Goal: Find contact information: Find contact information

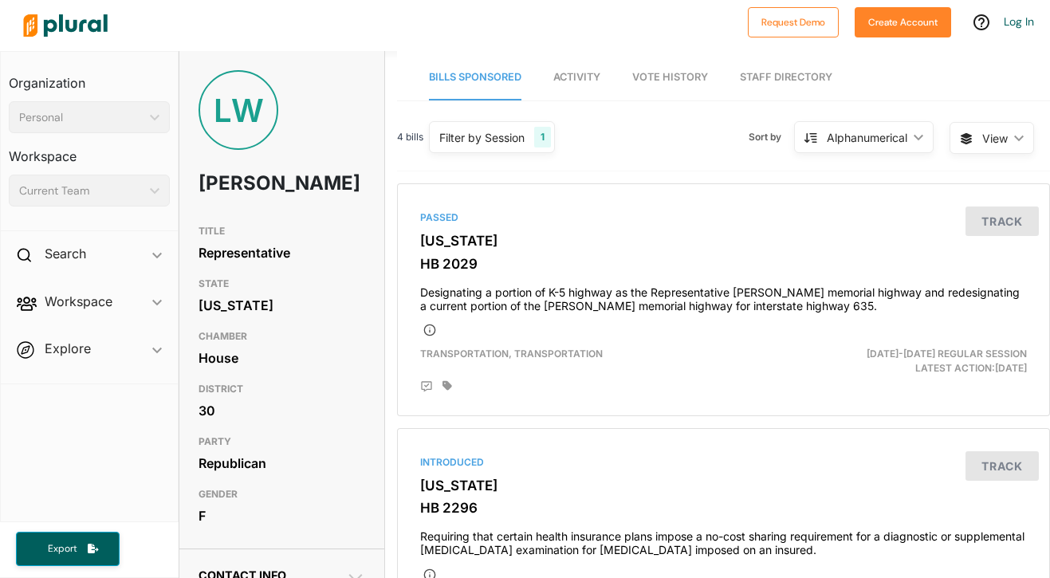
drag, startPoint x: 196, startPoint y: 186, endPoint x: 297, endPoint y: 223, distance: 107.7
click at [297, 217] on div "LW [PERSON_NAME]" at bounding box center [281, 143] width 204 height 147
copy h1 "[PERSON_NAME]"
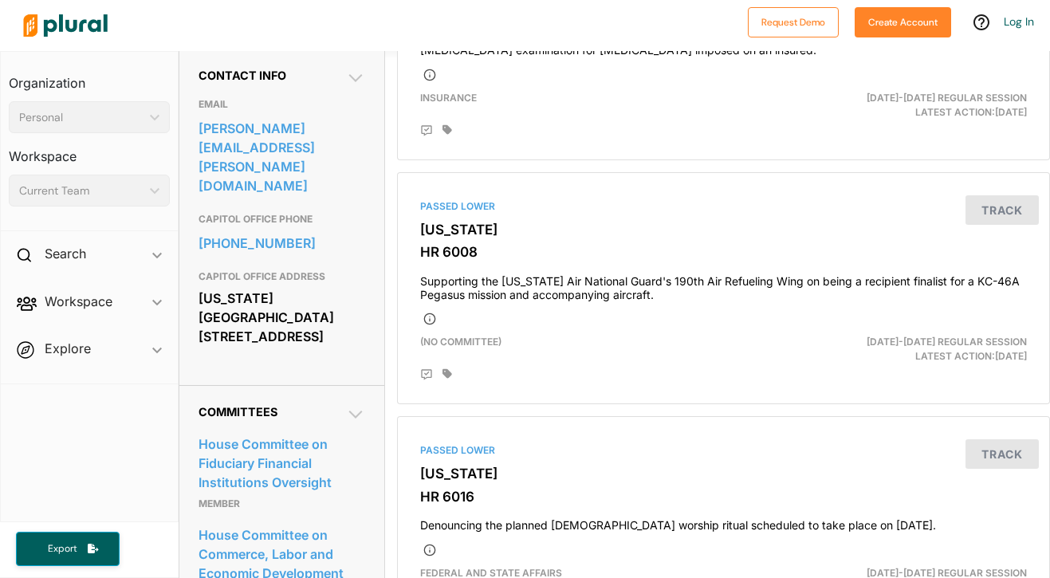
scroll to position [505, 0]
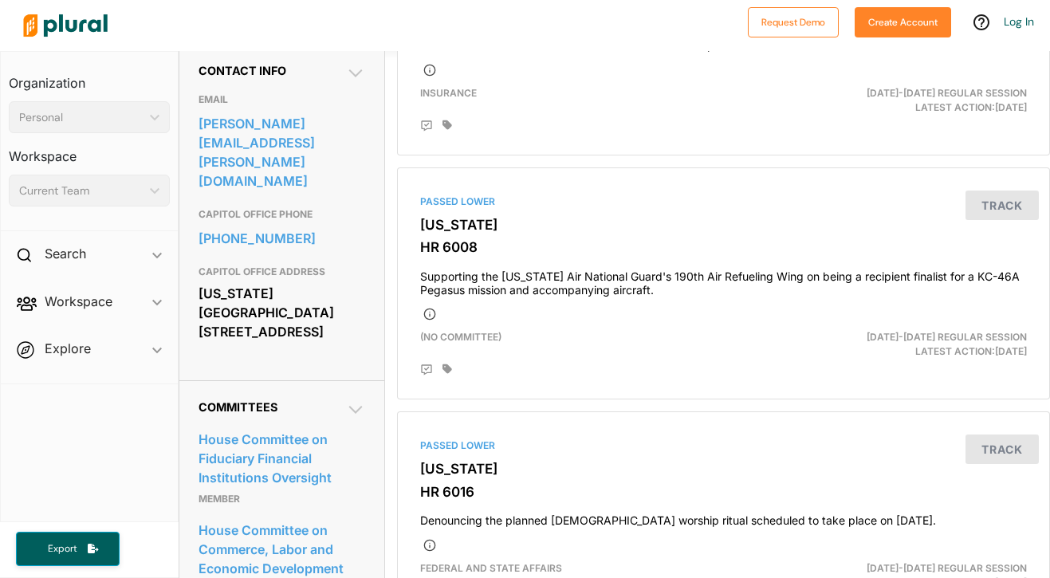
click at [353, 77] on icon at bounding box center [356, 73] width 14 height 8
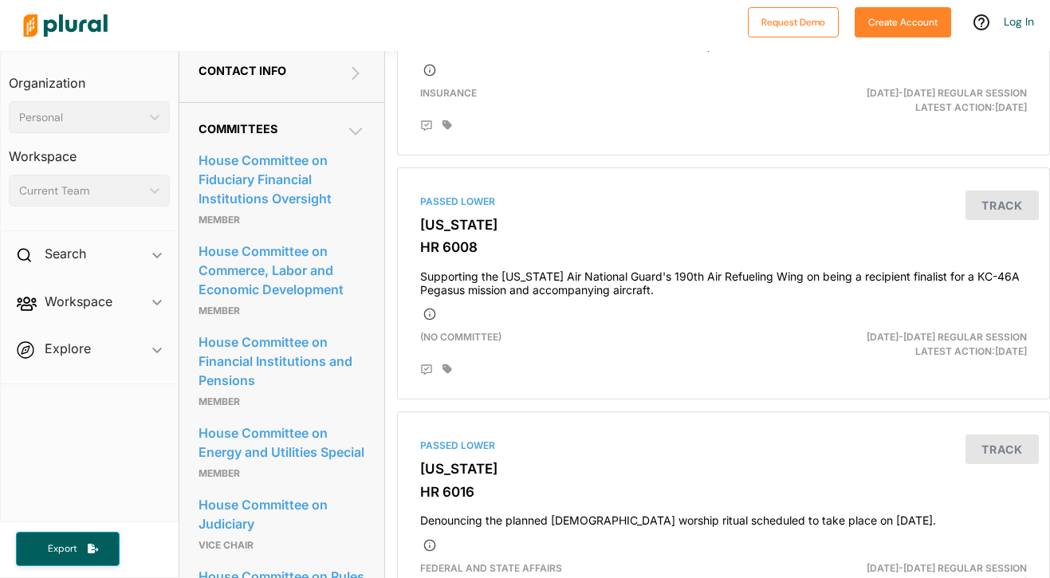
click at [353, 83] on icon at bounding box center [355, 73] width 19 height 19
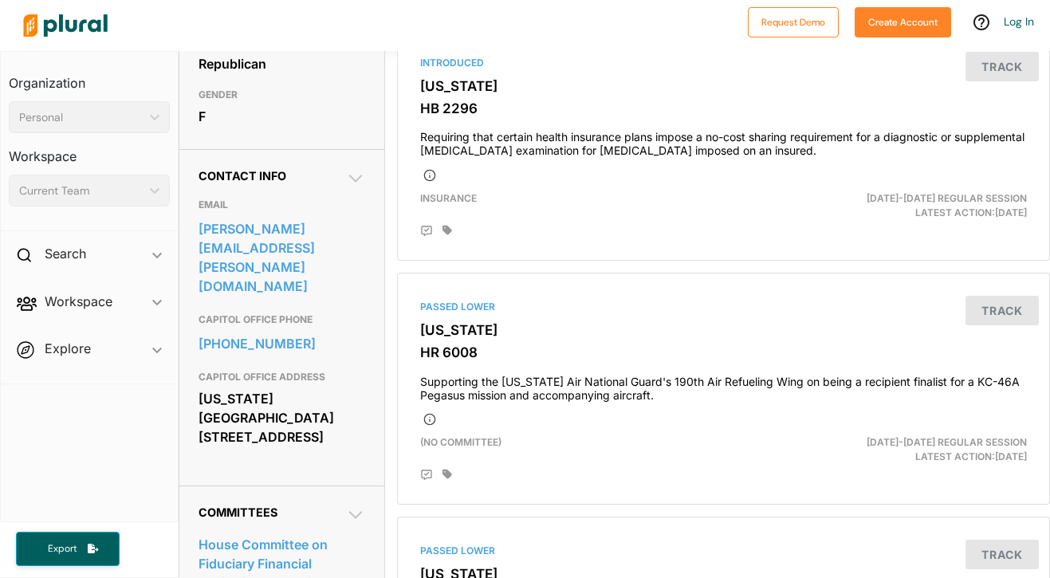
scroll to position [403, 0]
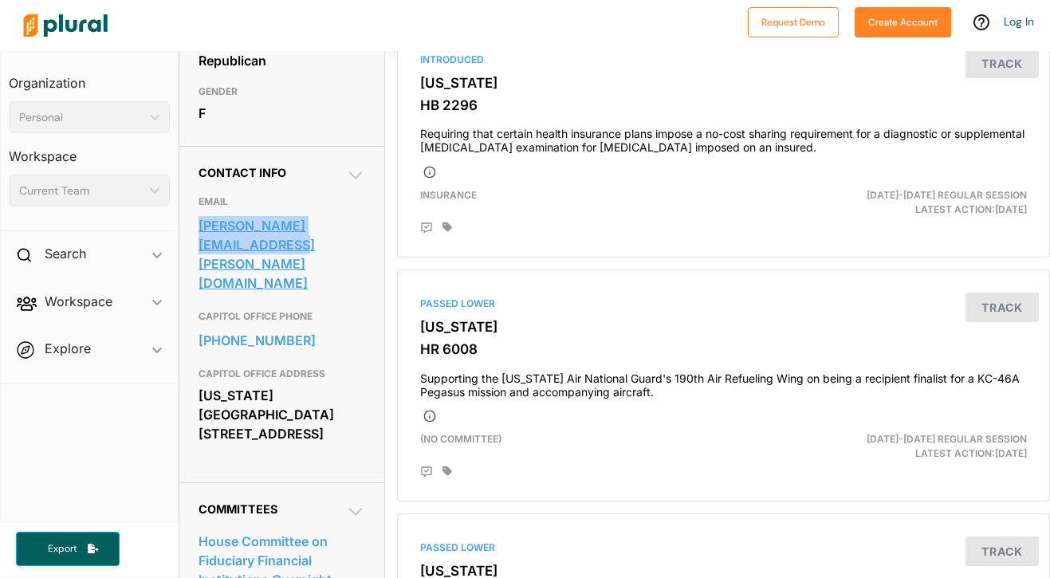
drag, startPoint x: 192, startPoint y: 246, endPoint x: 222, endPoint y: 281, distance: 45.8
click at [222, 281] on div "Contact Info EMAIL [PERSON_NAME][EMAIL_ADDRESS][PERSON_NAME][DOMAIN_NAME] CAPIT…" at bounding box center [281, 314] width 204 height 337
copy link "[PERSON_NAME][EMAIL_ADDRESS][PERSON_NAME][DOMAIN_NAME]"
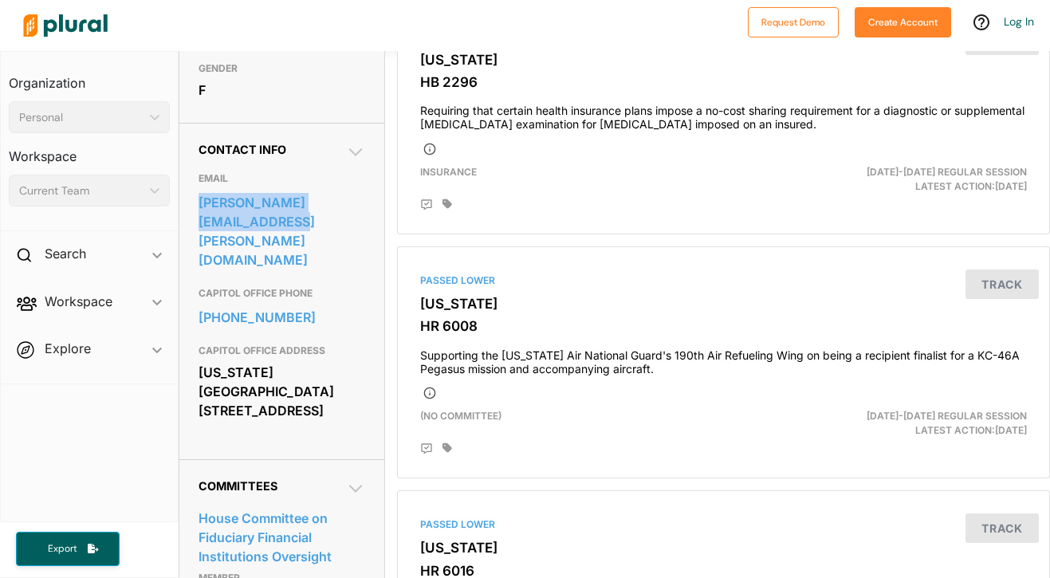
scroll to position [436, 0]
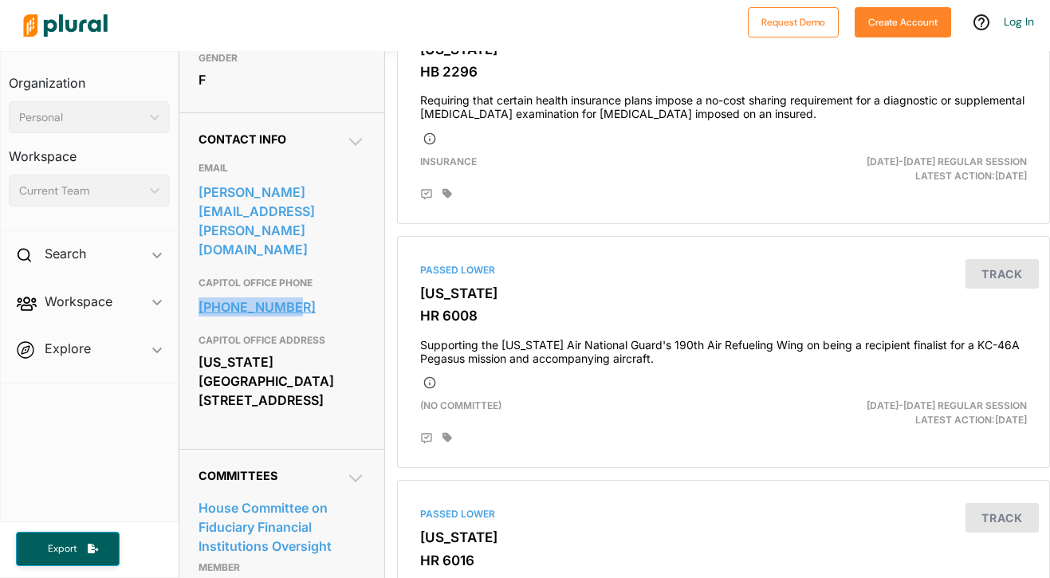
drag, startPoint x: 189, startPoint y: 295, endPoint x: 319, endPoint y: 297, distance: 130.0
click at [320, 297] on div "Contact Info EMAIL [PERSON_NAME][EMAIL_ADDRESS][PERSON_NAME][DOMAIN_NAME] CAPIT…" at bounding box center [281, 280] width 204 height 337
copy link "[PHONE_NUMBER]"
click at [298, 245] on link "[PERSON_NAME][EMAIL_ADDRESS][PERSON_NAME][DOMAIN_NAME]" at bounding box center [282, 220] width 166 height 81
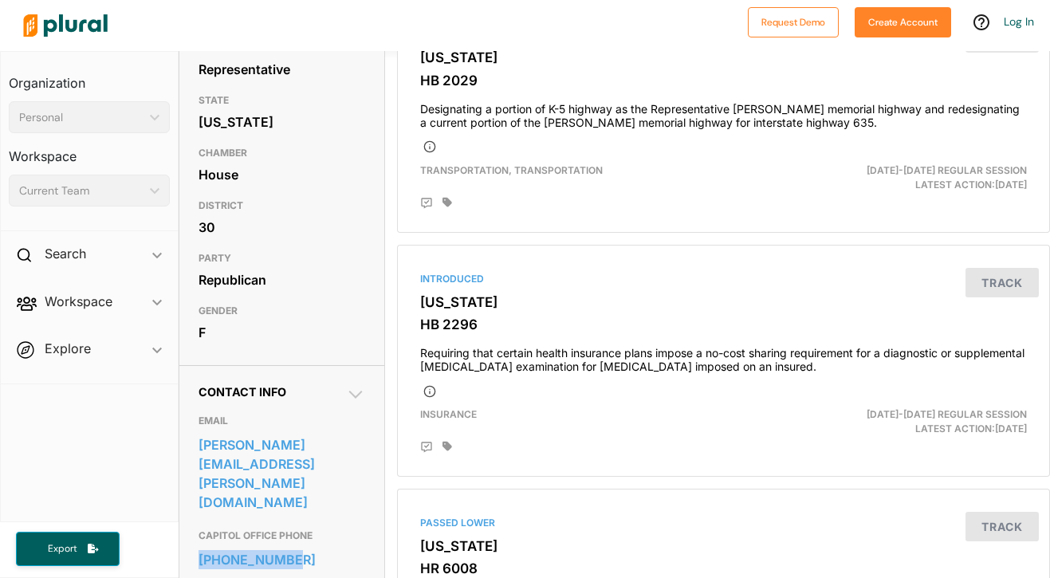
scroll to position [0, 0]
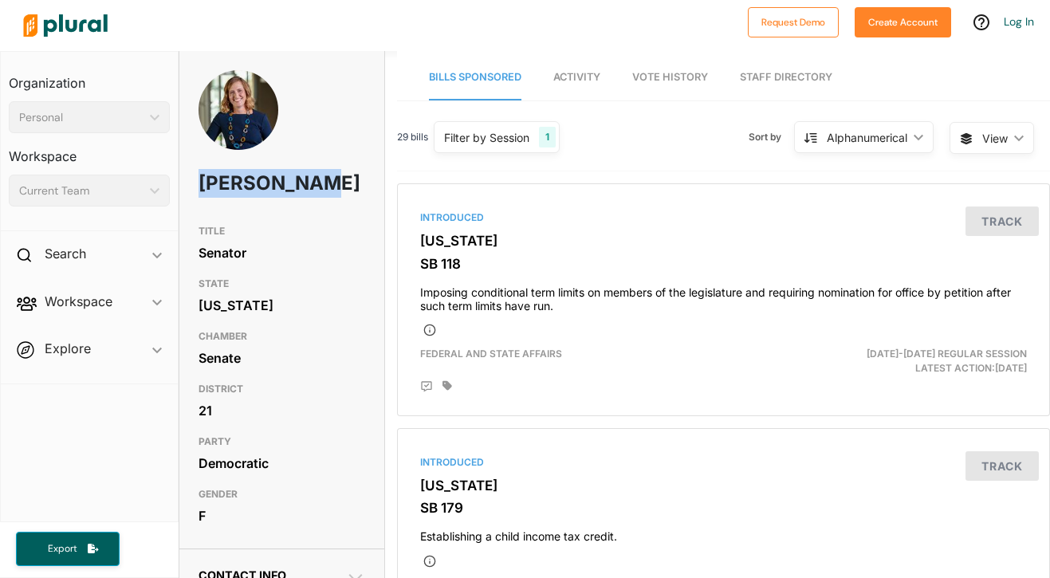
drag, startPoint x: 197, startPoint y: 172, endPoint x: 281, endPoint y: 215, distance: 94.2
click at [281, 215] on div "Dinah Sykes" at bounding box center [281, 143] width 204 height 147
copy h1 "Dinah Sykes"
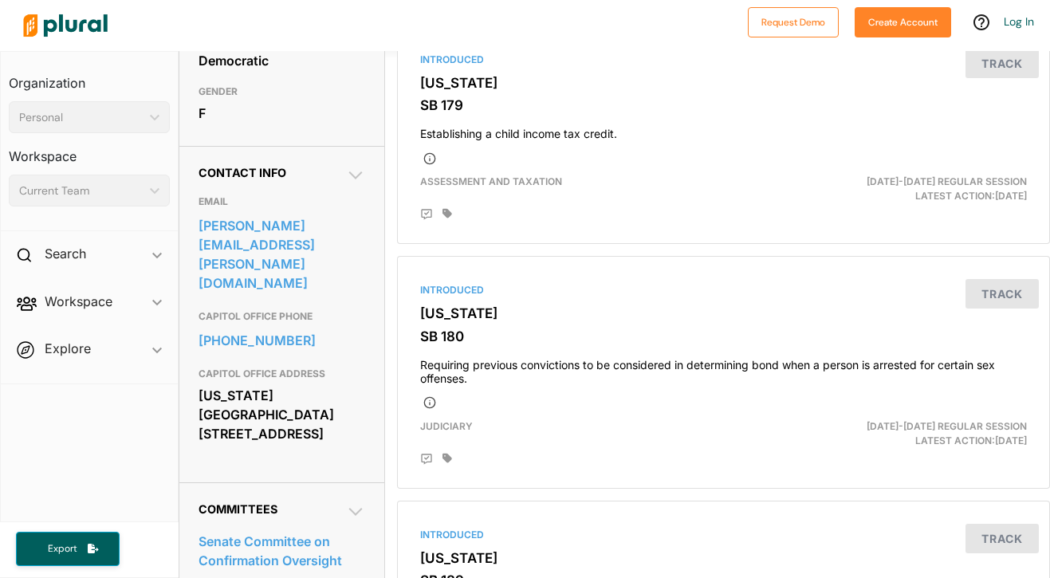
scroll to position [405, 0]
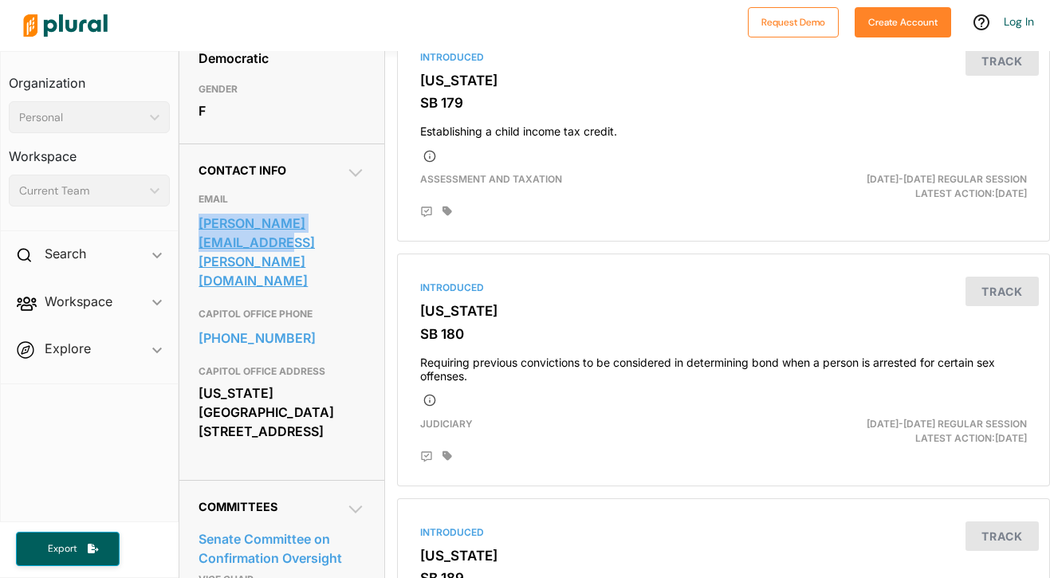
drag, startPoint x: 193, startPoint y: 250, endPoint x: 221, endPoint y: 273, distance: 35.7
click at [221, 273] on div "Contact Info EMAIL dinah.sykes@senate.ks.gov CAPITOL OFFICE PHONE 785-296-3245 …" at bounding box center [281, 312] width 204 height 337
copy link "dinah.sykes@senate.ks.gov"
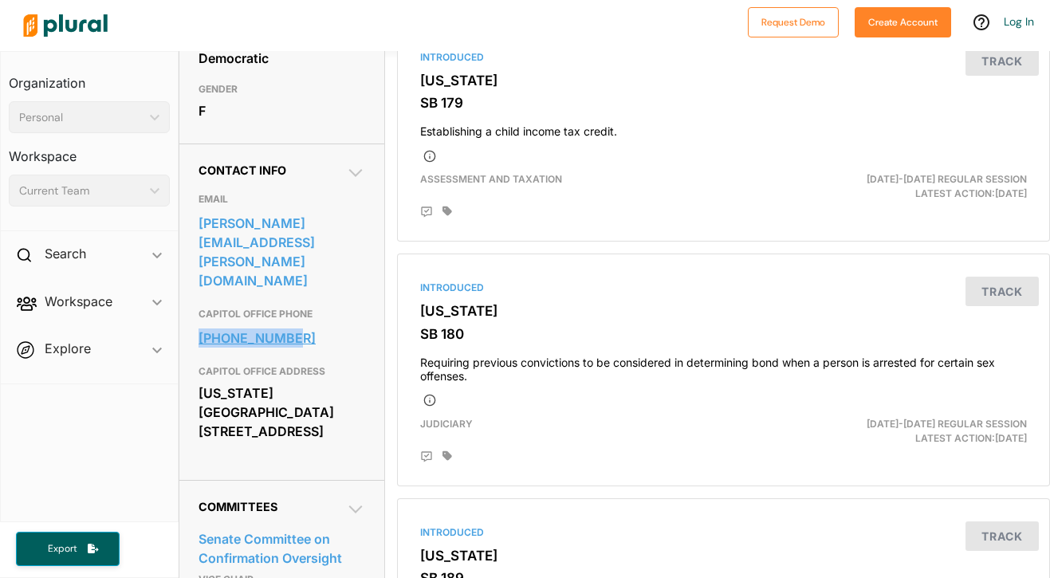
drag, startPoint x: 194, startPoint y: 326, endPoint x: 302, endPoint y: 332, distance: 108.6
click at [302, 332] on div "Contact Info EMAIL dinah.sykes@senate.ks.gov CAPITOL OFFICE PHONE 785-296-3245 …" at bounding box center [281, 312] width 204 height 337
copy link "785-296-3245"
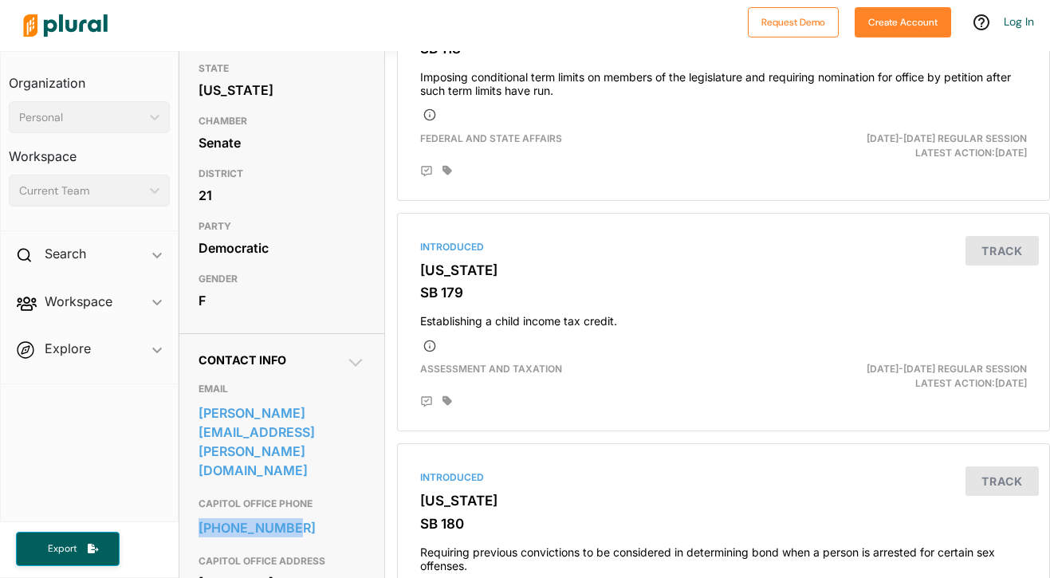
scroll to position [0, 0]
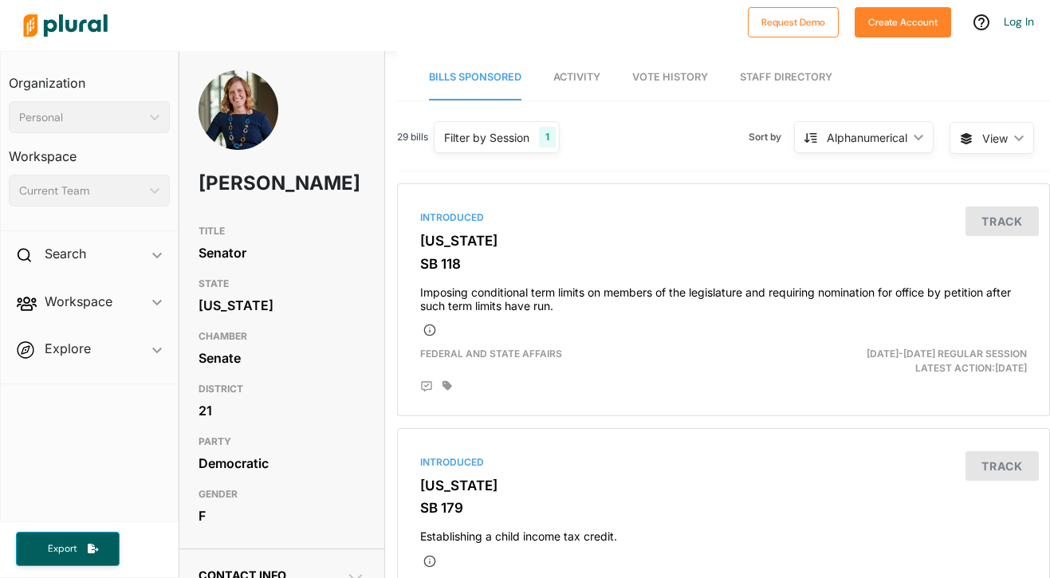
click at [586, 69] on link "Activity" at bounding box center [576, 77] width 47 height 45
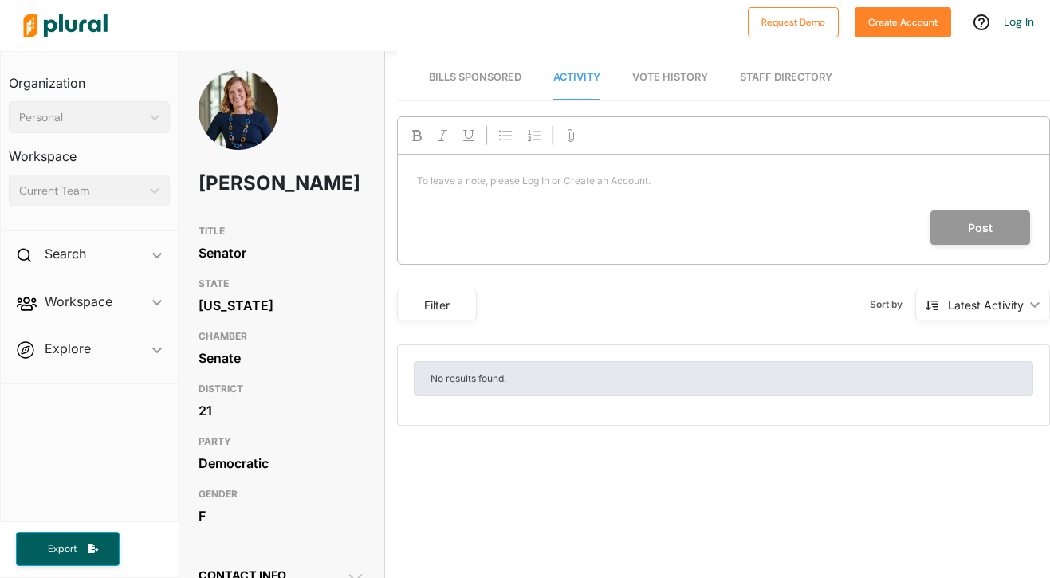
click at [632, 76] on nav "Bills Sponsored Activity Vote History Staff Directory" at bounding box center [723, 75] width 653 height 49
click at [695, 75] on span "Vote History" at bounding box center [670, 77] width 76 height 12
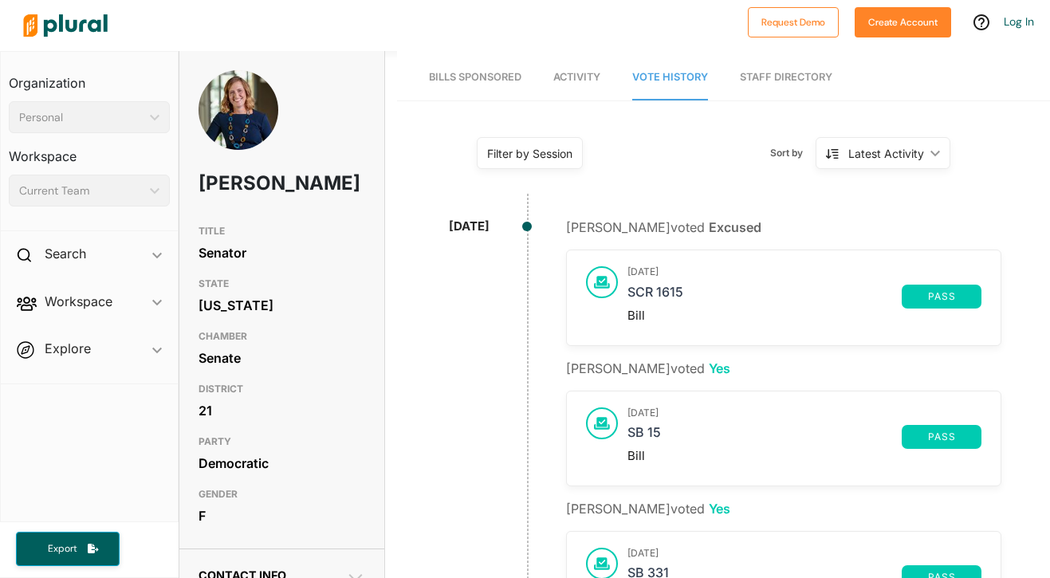
click at [459, 84] on link "Bills Sponsored" at bounding box center [475, 77] width 93 height 45
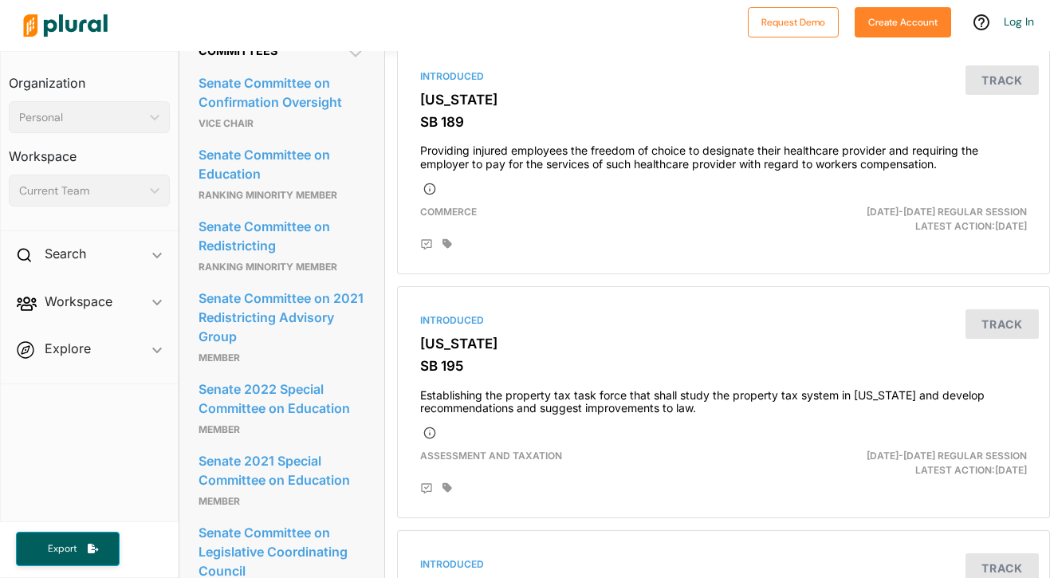
scroll to position [840, 0]
